Goal: Information Seeking & Learning: Learn about a topic

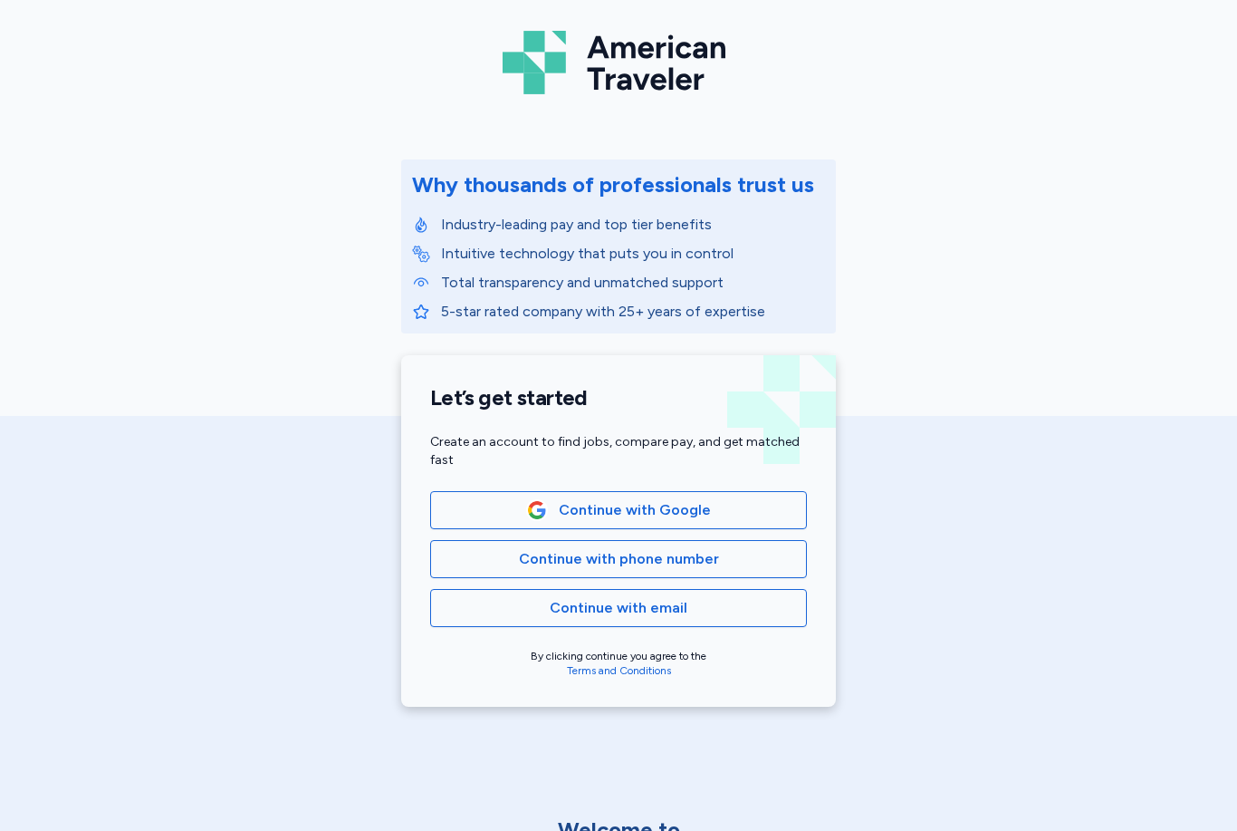
scroll to position [94, 0]
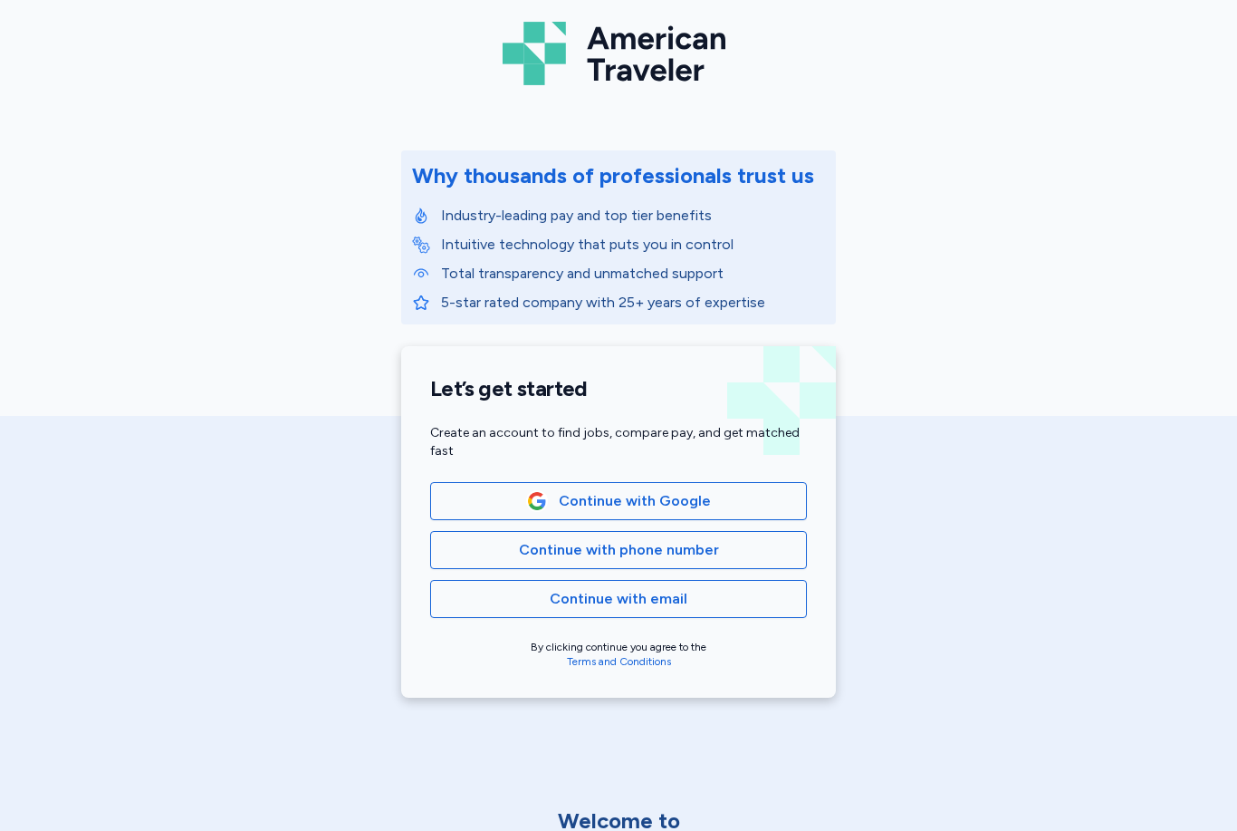
click at [710, 510] on span "Continue with Google" at bounding box center [619, 501] width 346 height 22
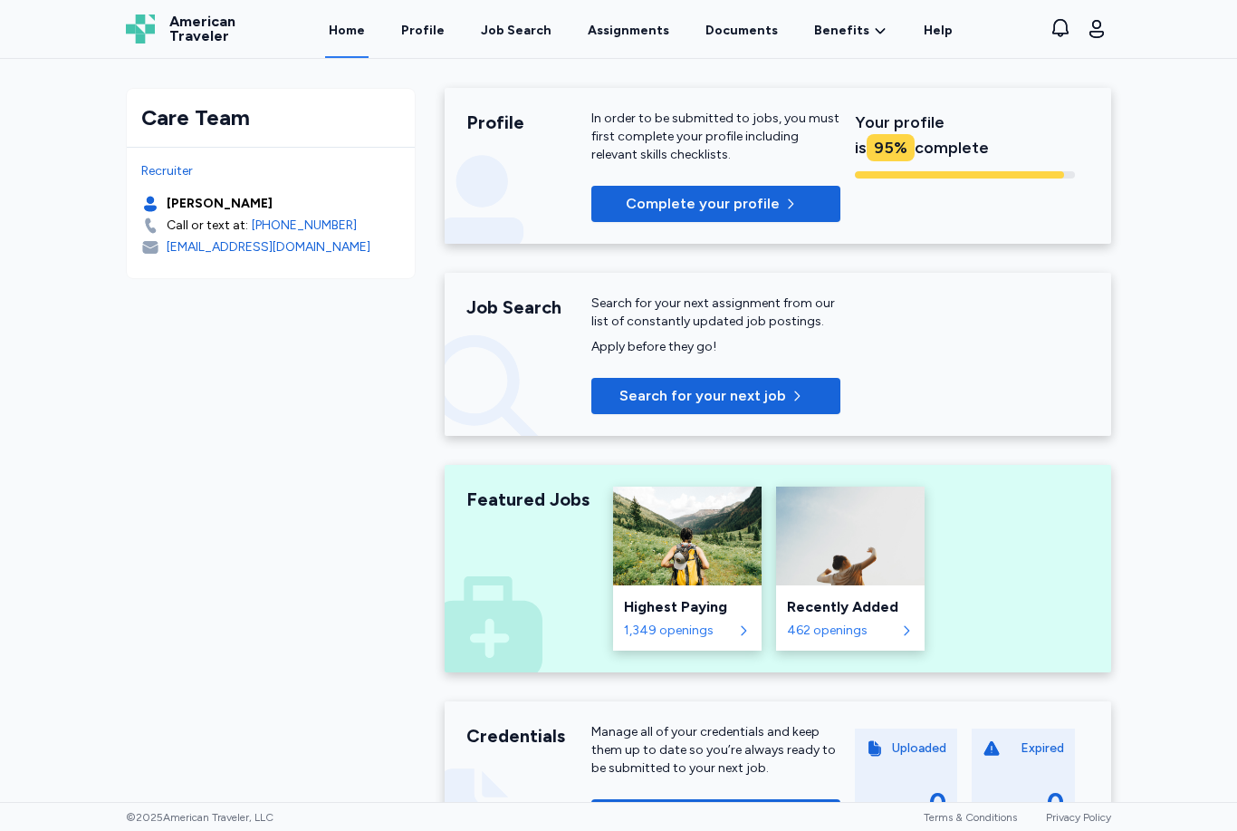
click at [438, 43] on link "Profile" at bounding box center [423, 29] width 51 height 58
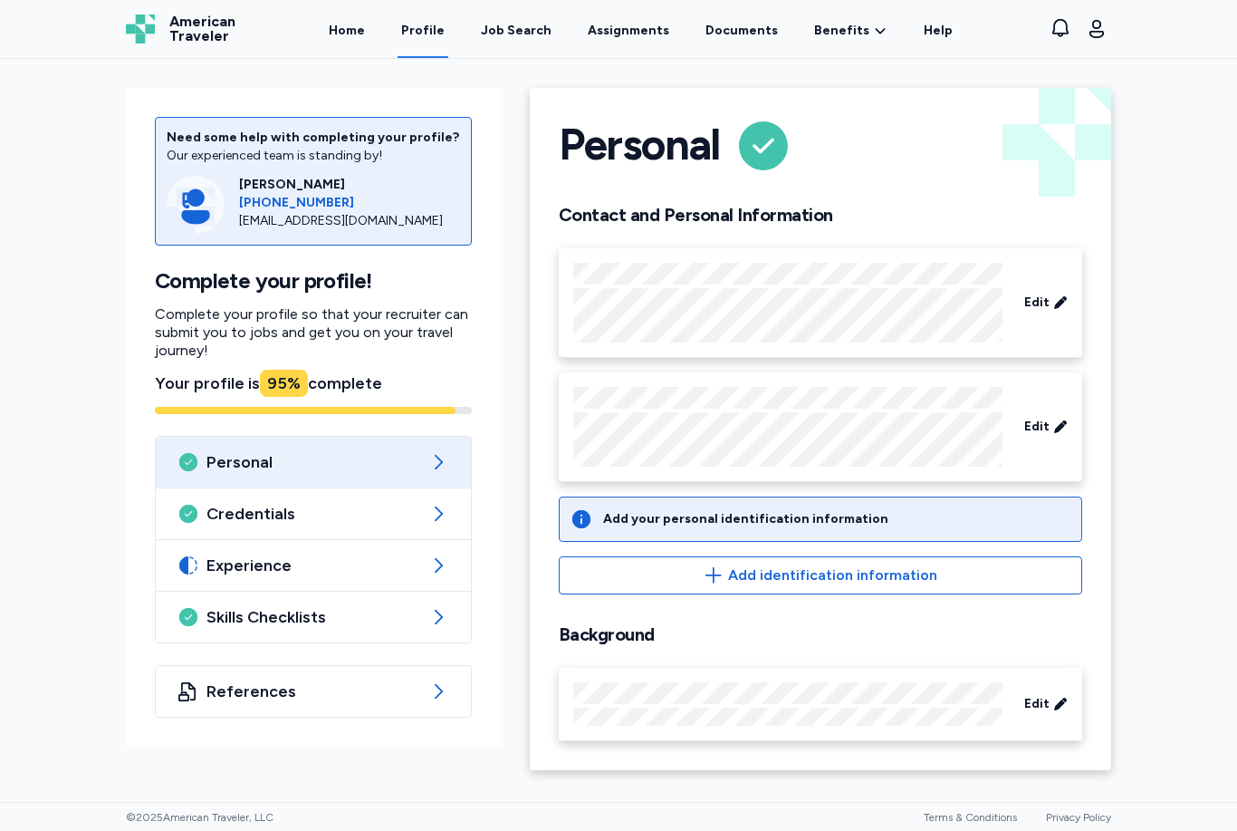
click at [531, 39] on div "Job Search" at bounding box center [516, 31] width 71 height 18
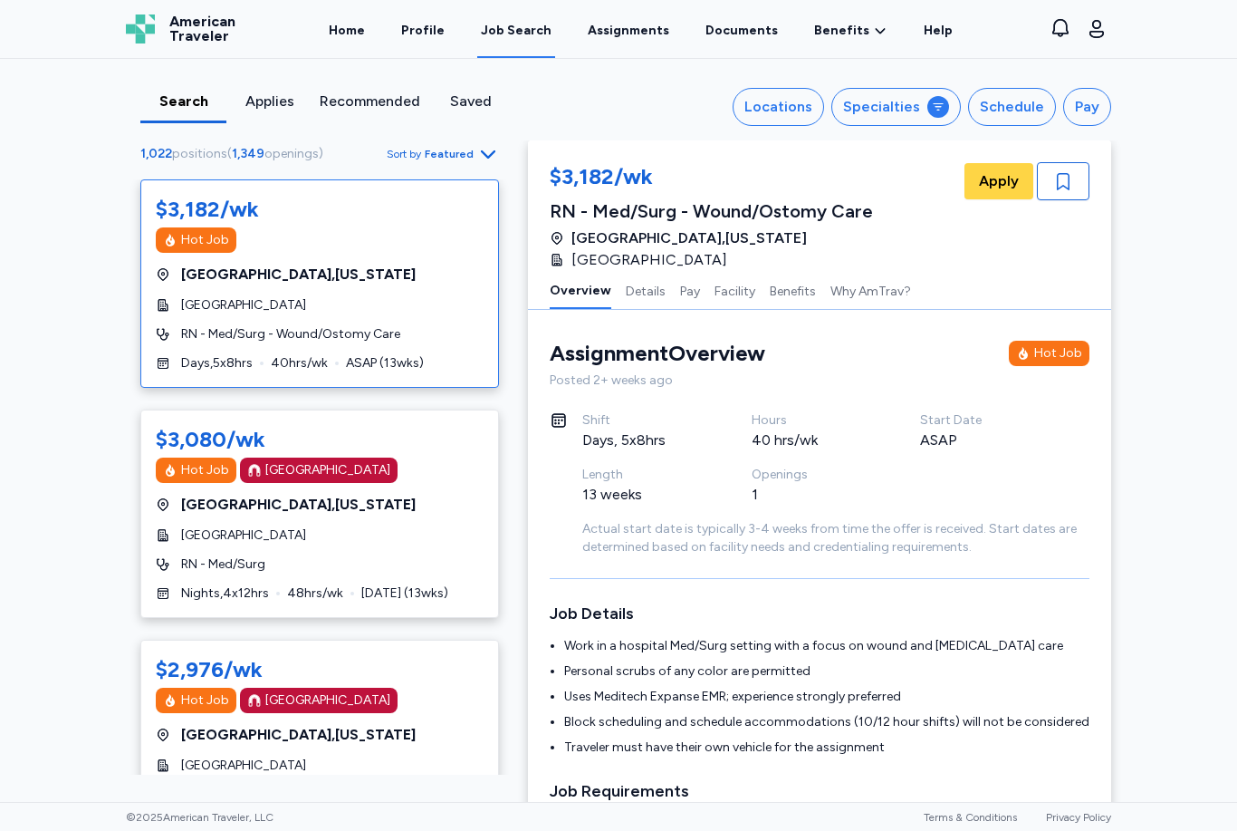
click at [919, 113] on div "Specialties" at bounding box center [881, 107] width 77 height 22
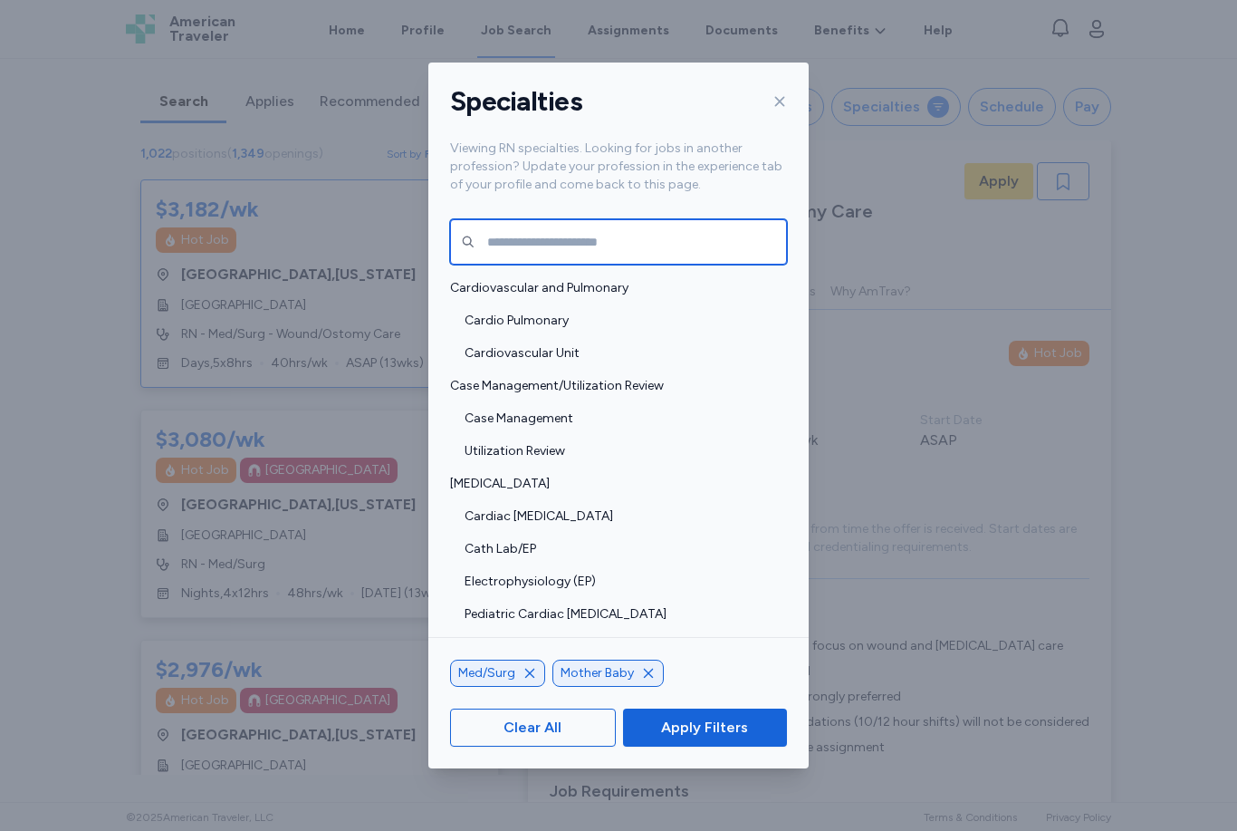
click at [655, 219] on input "text" at bounding box center [618, 241] width 337 height 45
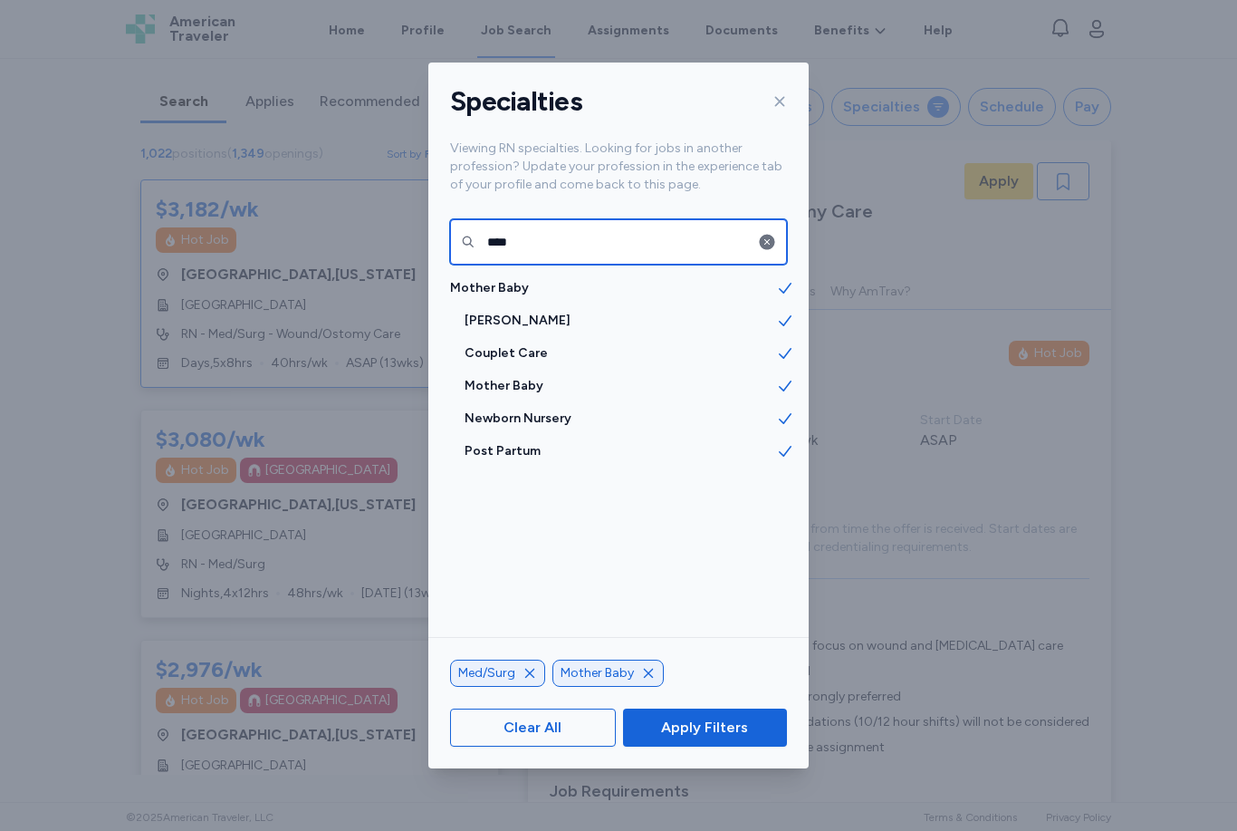
type input "****"
click at [569, 279] on span "Mother Baby" at bounding box center [613, 288] width 326 height 18
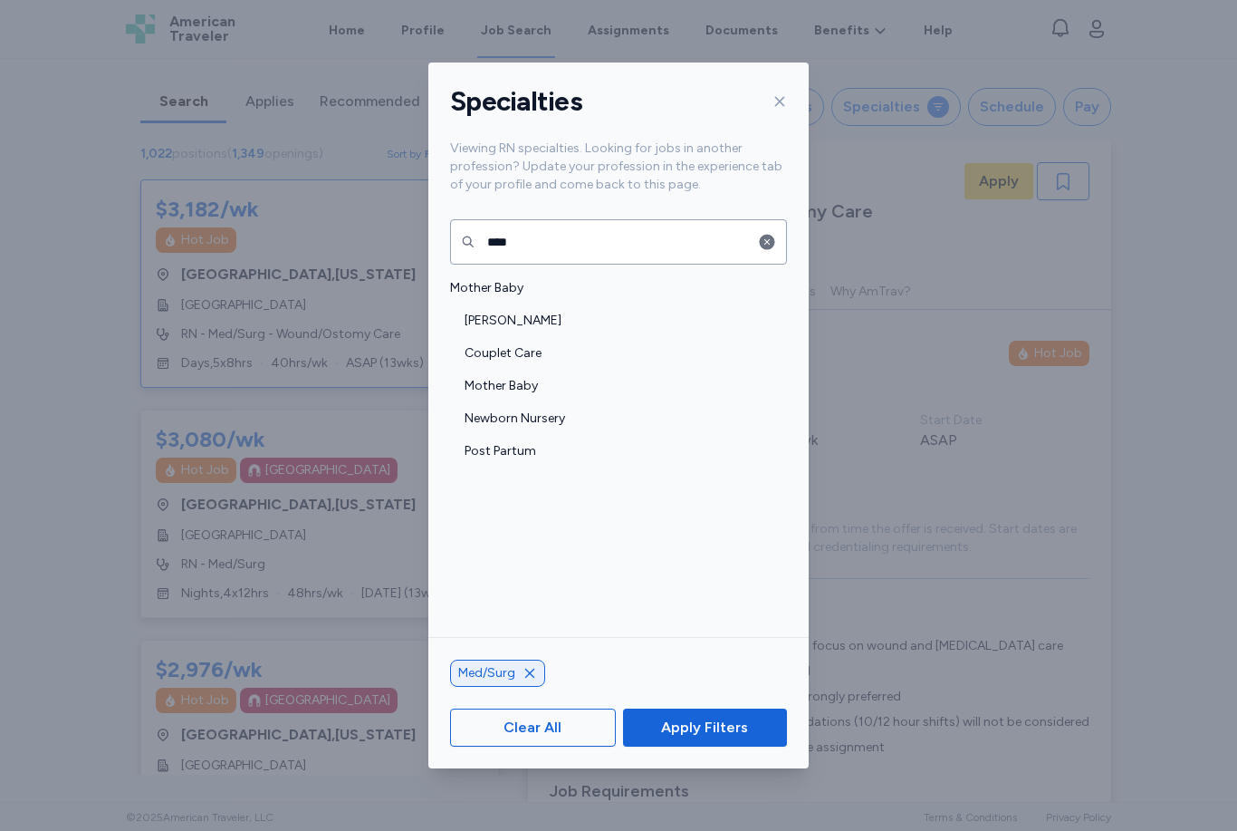
click at [582, 344] on span "Couplet Care" at bounding box center [621, 353] width 312 height 18
click at [590, 377] on span "Mother Baby" at bounding box center [621, 386] width 312 height 18
click at [608, 409] on span "Newborn Nursery" at bounding box center [621, 418] width 312 height 18
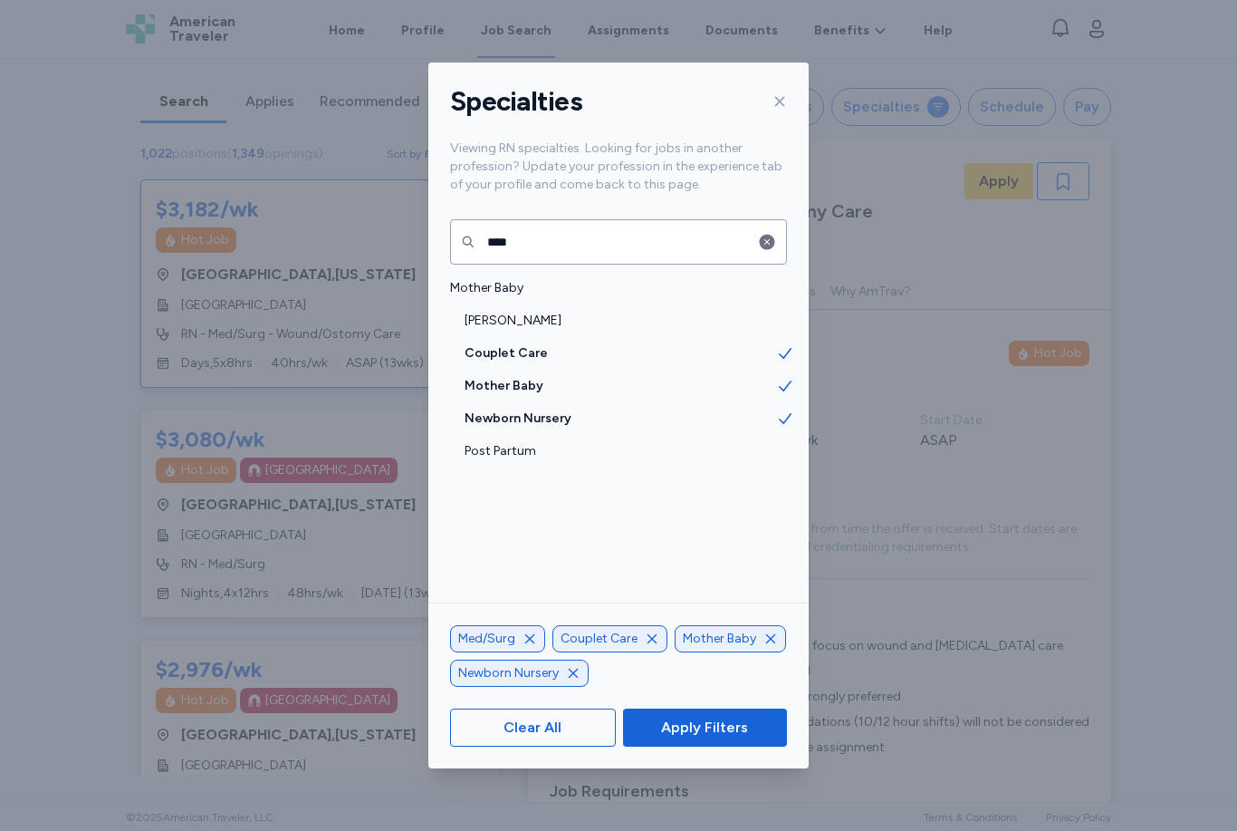
click at [598, 437] on div "Post Partum" at bounding box center [618, 451] width 380 height 33
click at [600, 279] on span "Mother Baby" at bounding box center [613, 288] width 326 height 18
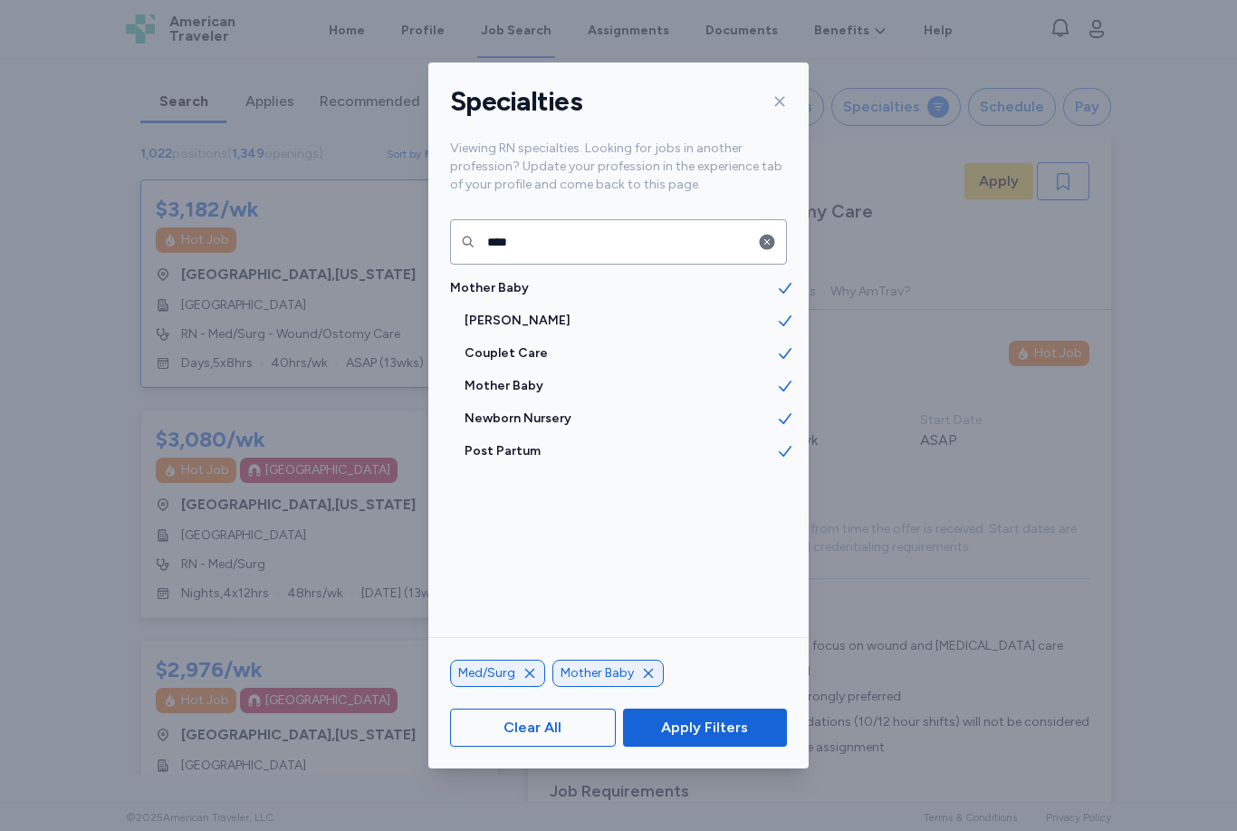
click at [719, 746] on button "Apply Filters" at bounding box center [705, 727] width 164 height 38
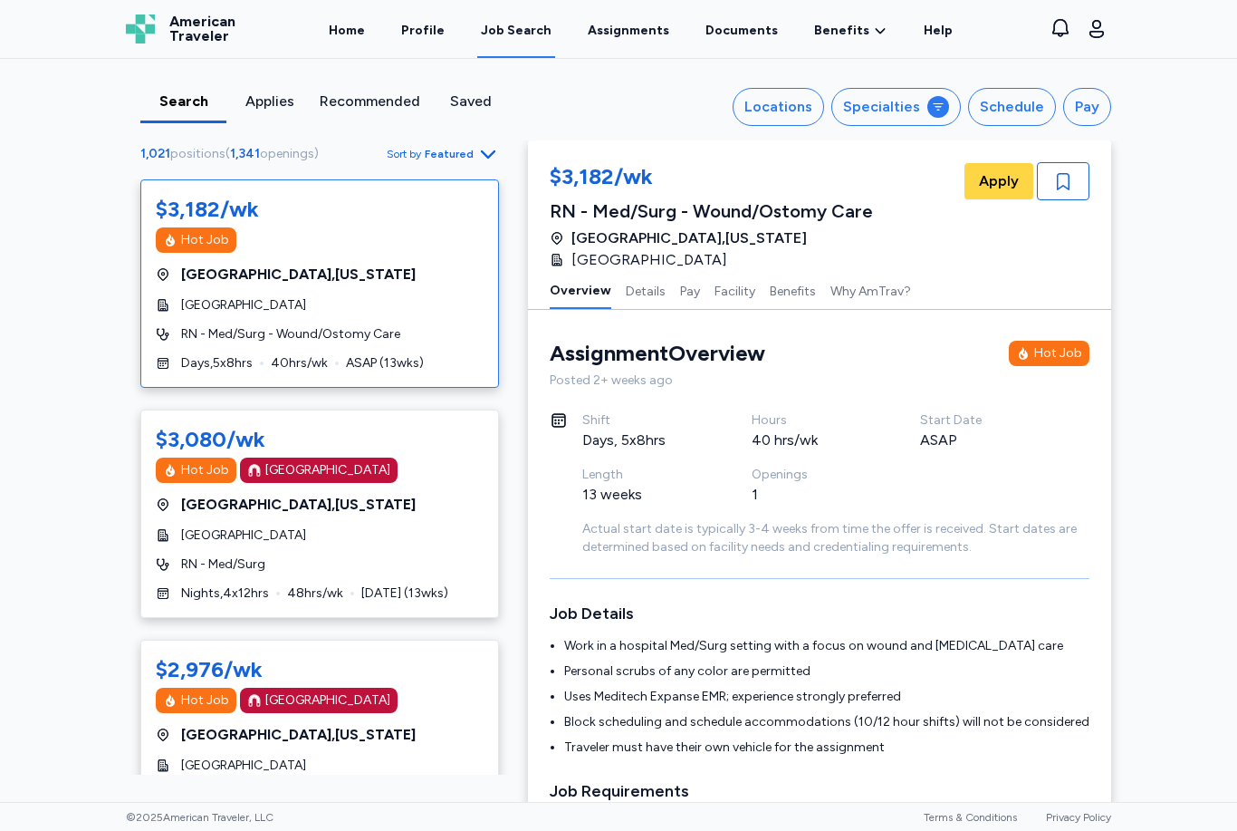
click at [889, 122] on button "Specialties" at bounding box center [897, 107] width 130 height 38
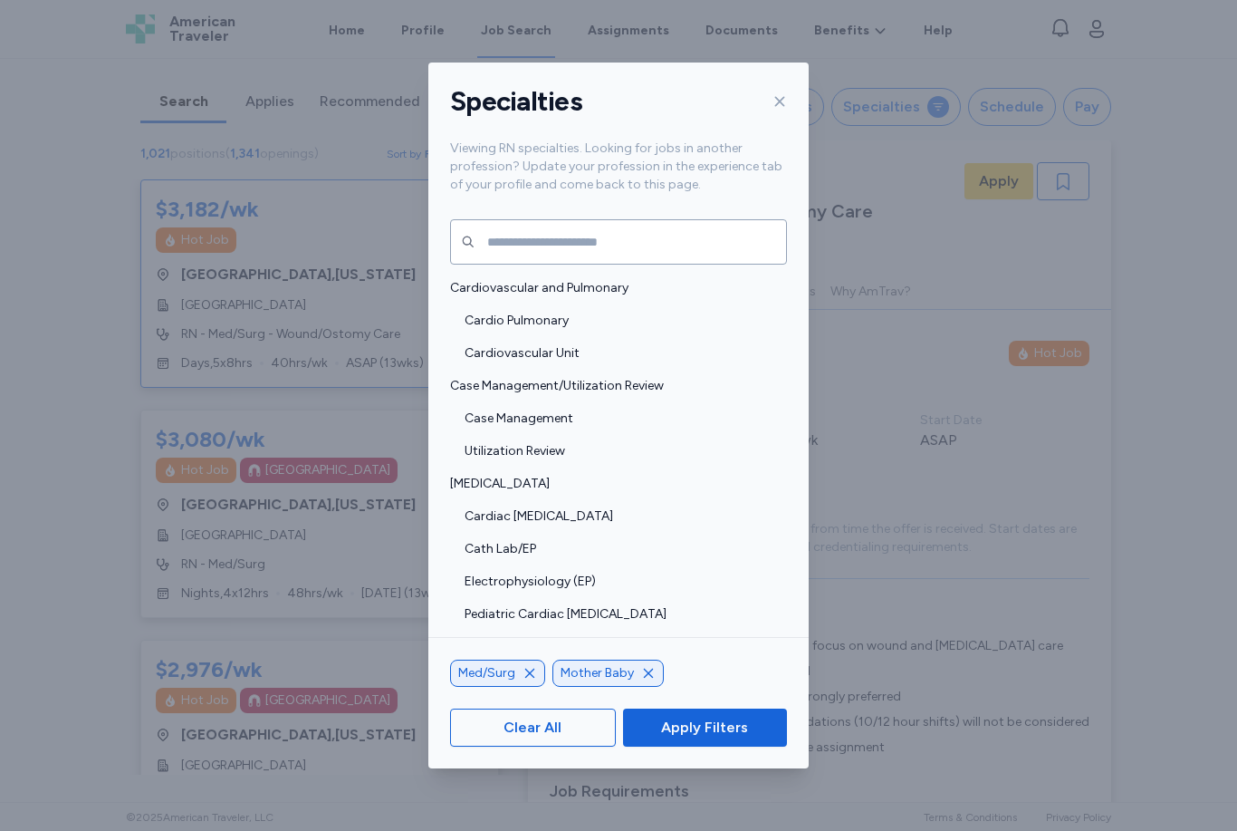
click at [529, 678] on icon "button" at bounding box center [529, 673] width 9 height 9
click at [714, 738] on span "Apply Filters" at bounding box center [704, 728] width 87 height 22
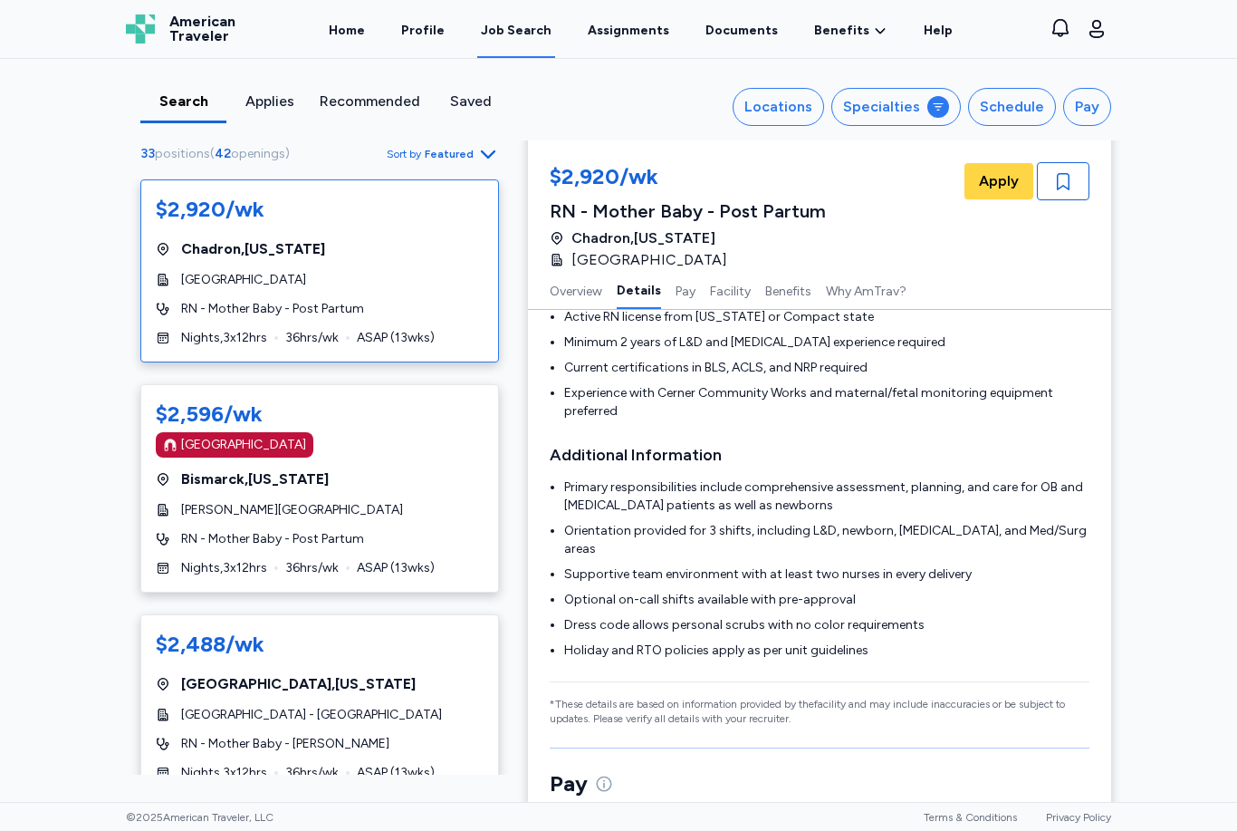
scroll to position [613, 0]
click at [442, 548] on div "$2,596/wk Magnet Hospital Bismarck , North Dakota Sanford Medical Center RN - M…" at bounding box center [319, 488] width 359 height 208
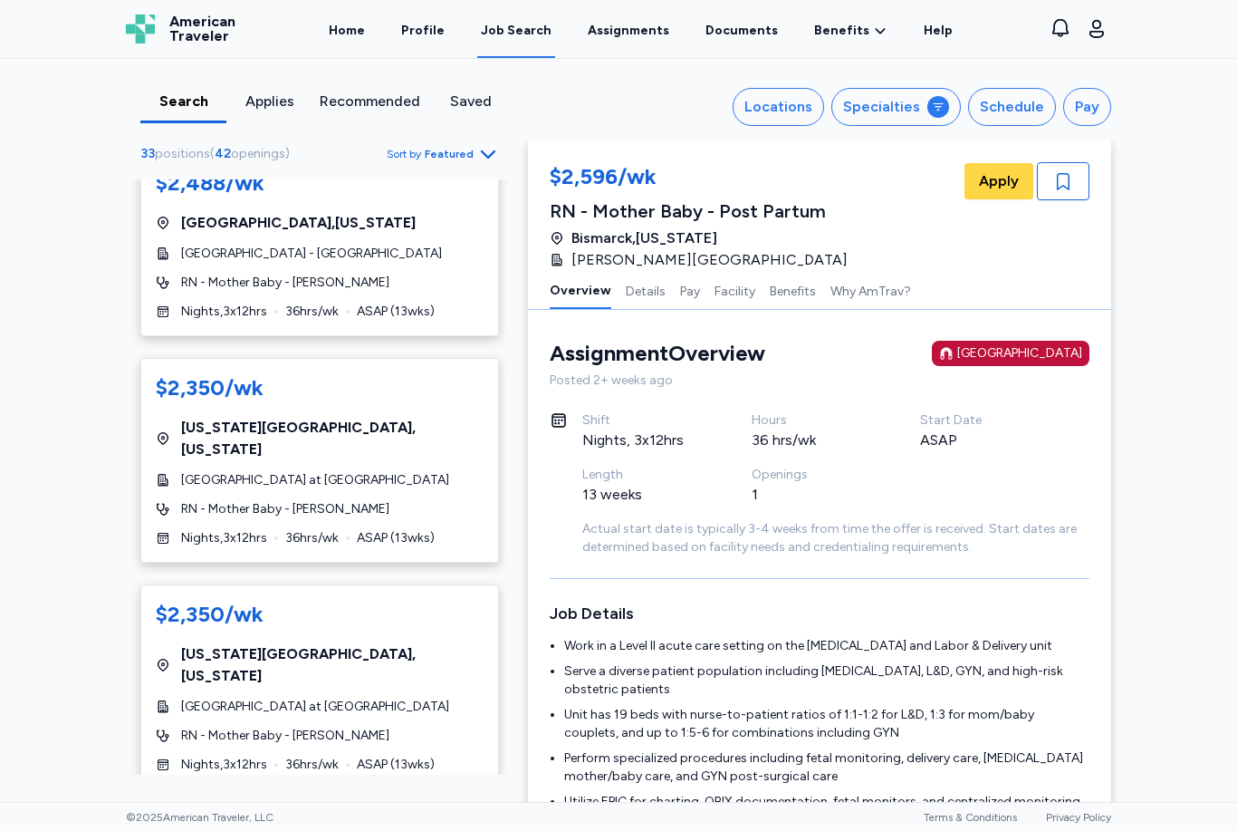
scroll to position [466, 0]
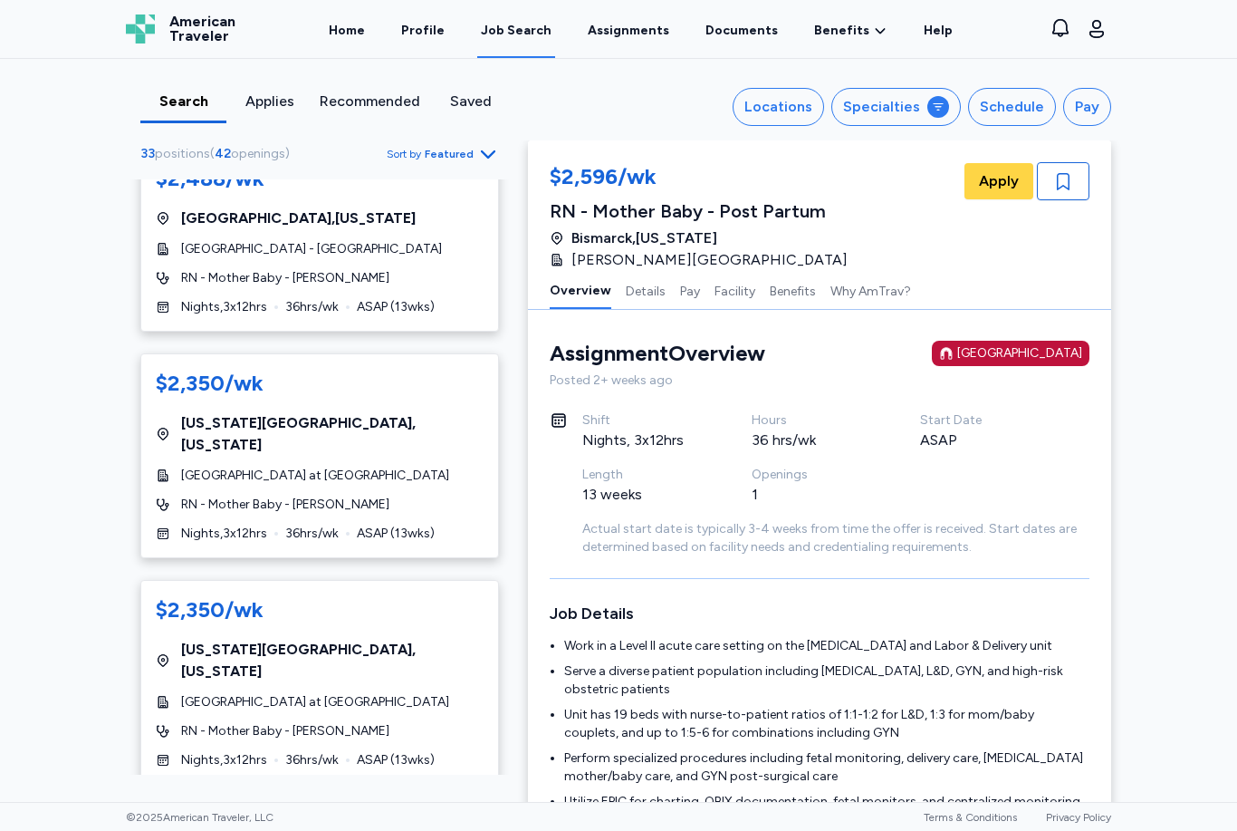
click at [453, 487] on div "$2,350/wk Oklahoma City , Oklahoma The Children's Hospital at OU Medical Center…" at bounding box center [319, 455] width 359 height 205
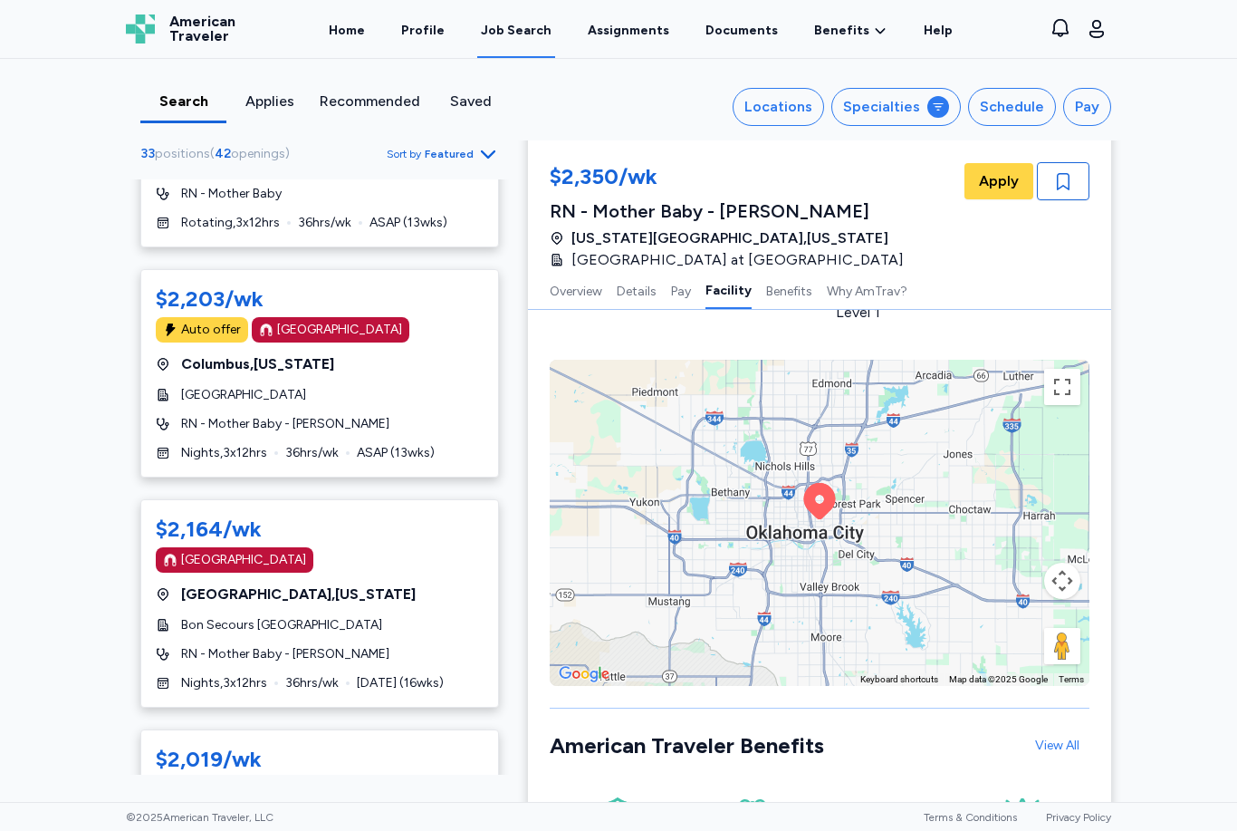
scroll to position [1732, 0]
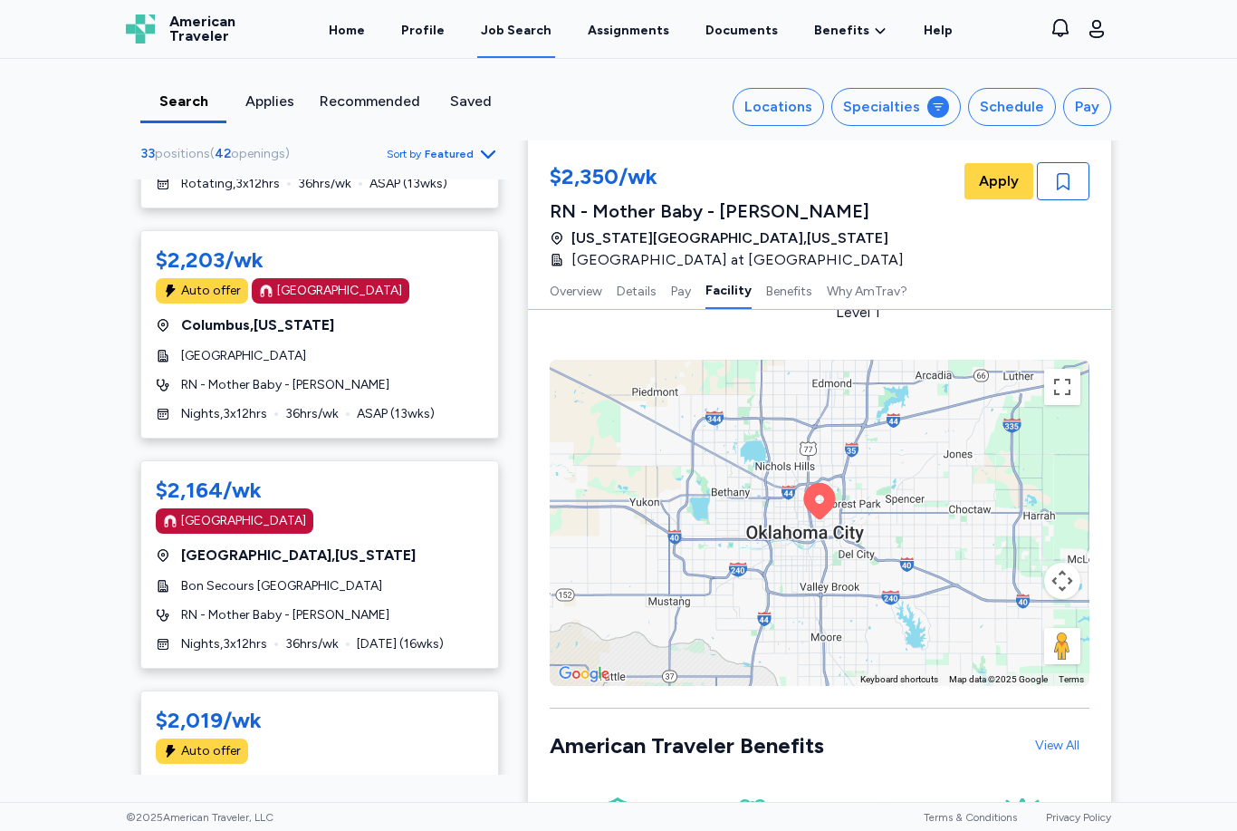
click at [433, 606] on div "RN - Mother Baby - Ante Partum" at bounding box center [320, 615] width 328 height 18
